Goal: Information Seeking & Learning: Learn about a topic

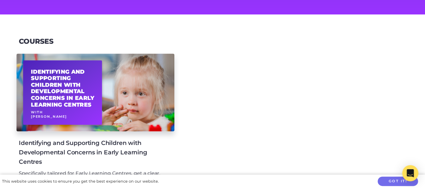
scroll to position [202, 0]
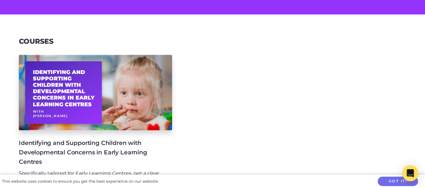
click at [77, 140] on h4 "Identifying and Supporting Children with Developmental Concerns in Early Learni…" at bounding box center [90, 152] width 143 height 28
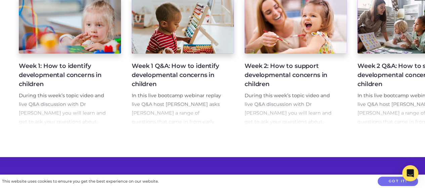
scroll to position [0, 372]
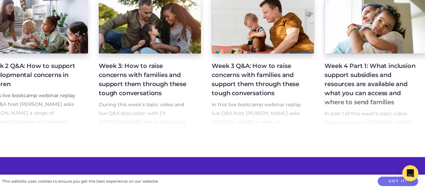
click at [401, 143] on section "Course Videos Week 1: How to identify developmental concerns in children During…" at bounding box center [212, 57] width 425 height 200
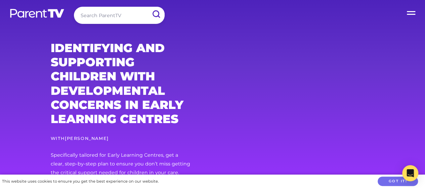
scroll to position [0, 0]
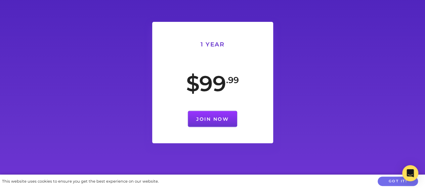
scroll to position [673, 0]
